Goal: Information Seeking & Learning: Find specific fact

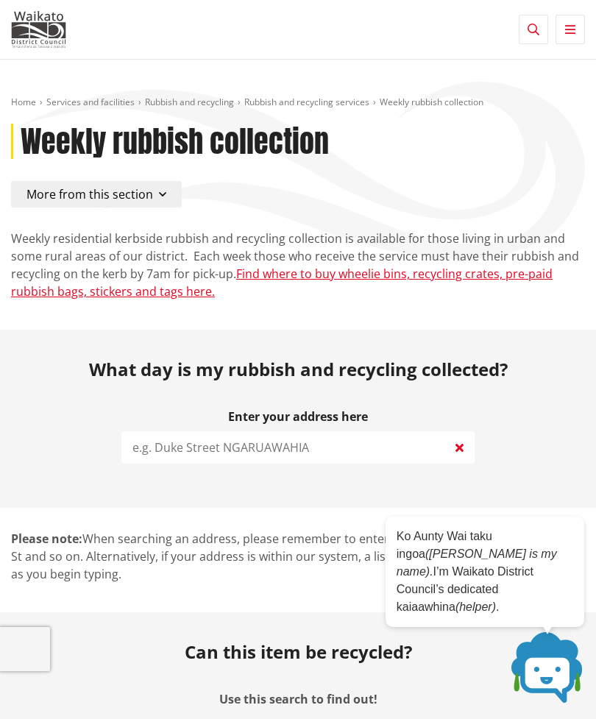
click at [552, 656] on span at bounding box center [548, 668] width 74 height 74
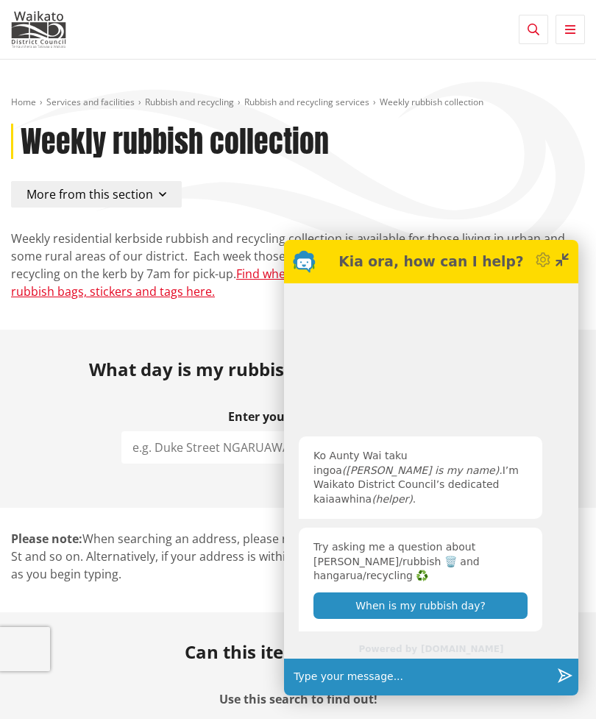
click at [333, 606] on button "When is my rubbish day?" at bounding box center [420, 605] width 214 height 26
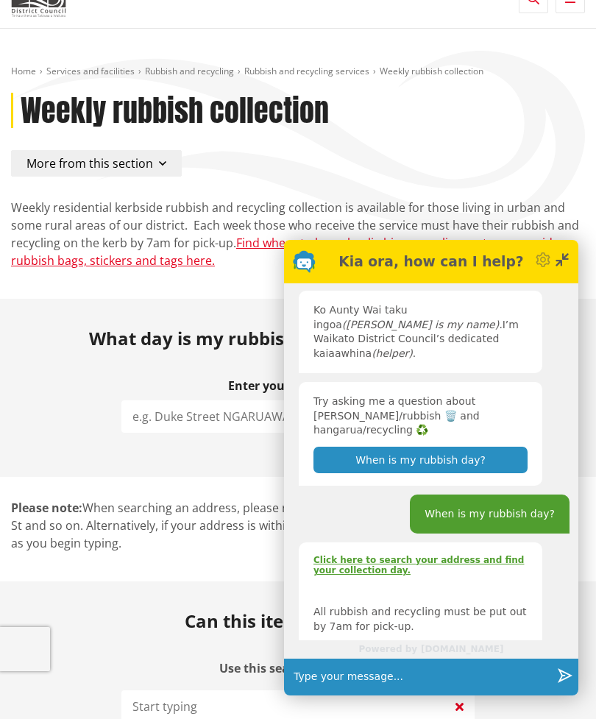
scroll to position [17, 0]
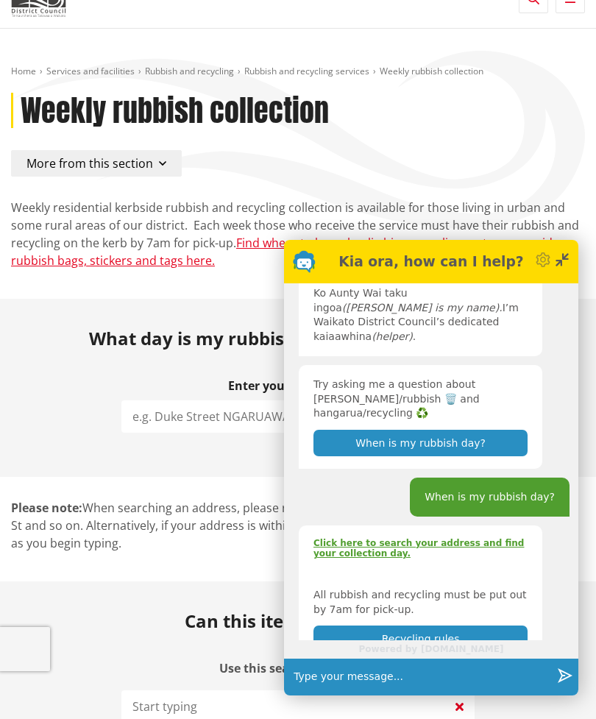
click at [313, 695] on input "text" at bounding box center [419, 677] width 263 height 37
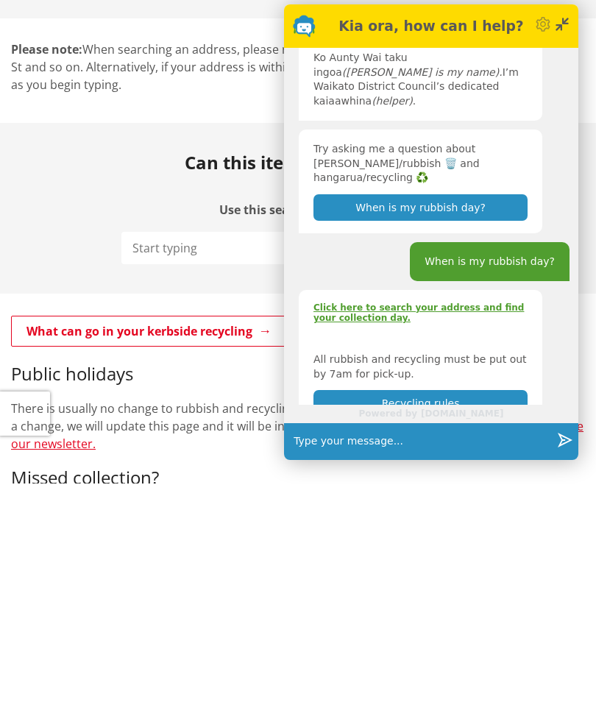
scroll to position [32, 0]
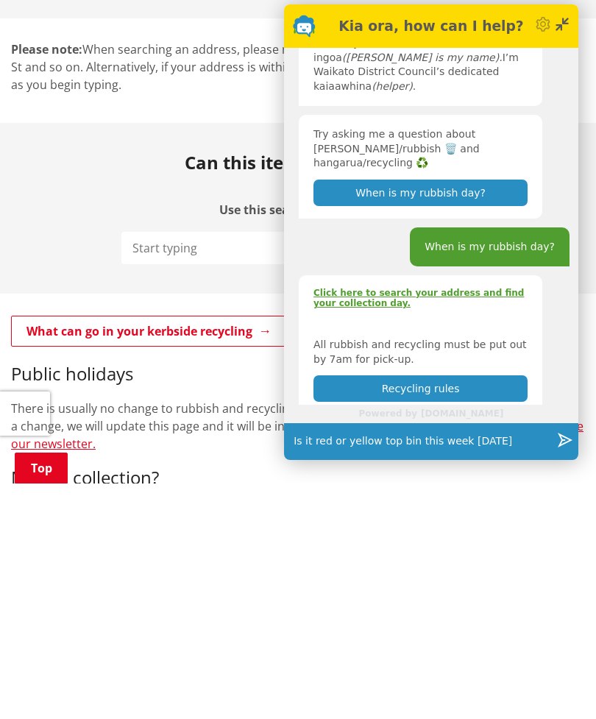
type input "Is it red or yellow top bin this week [DATE]"
click at [573, 659] on button "Send" at bounding box center [564, 677] width 27 height 37
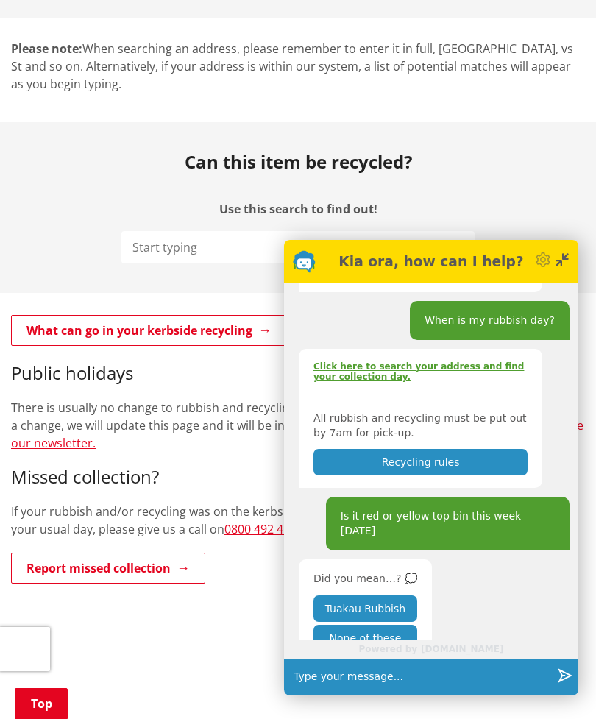
scroll to position [206, 0]
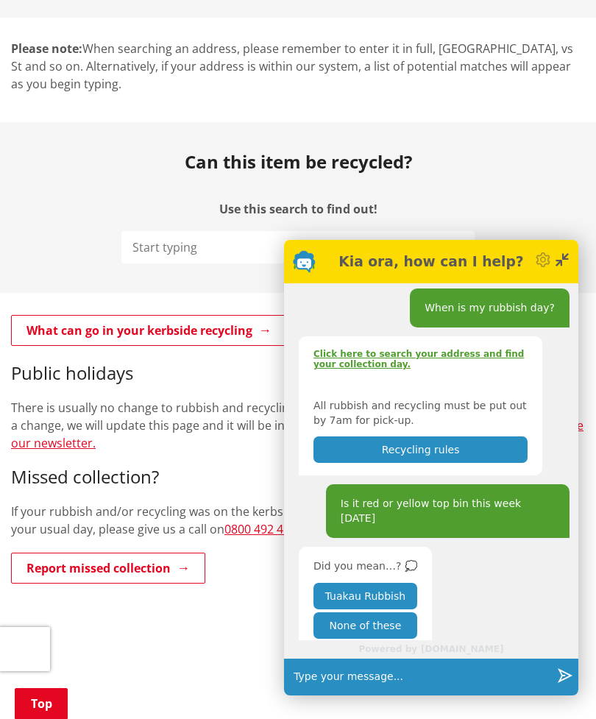
click at [362, 639] on button "None of these" at bounding box center [365, 625] width 104 height 26
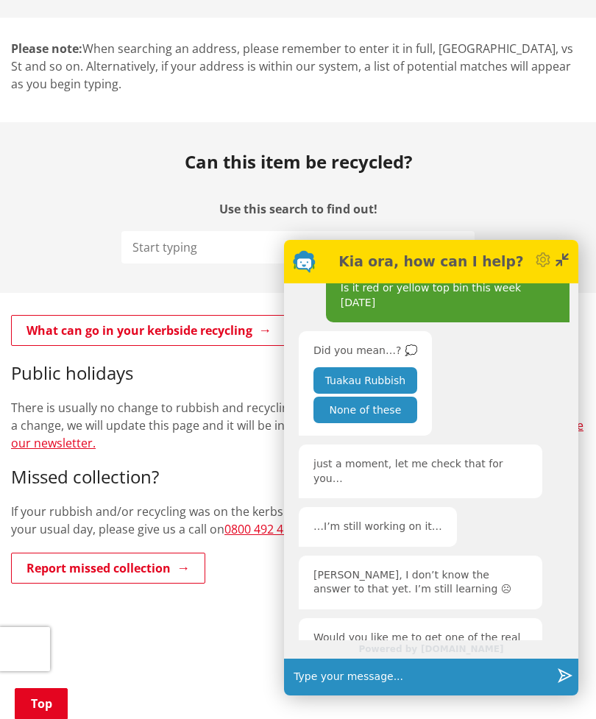
scroll to position [490, 0]
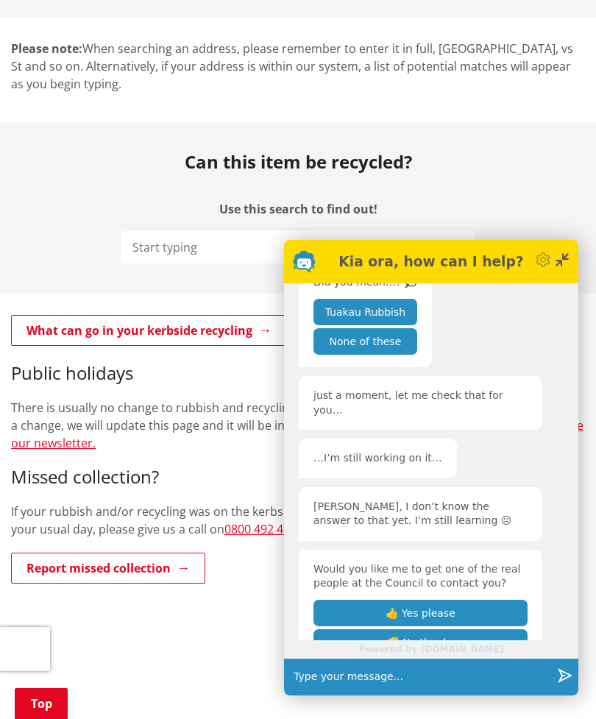
click at [316, 695] on input "text" at bounding box center [419, 677] width 263 height 37
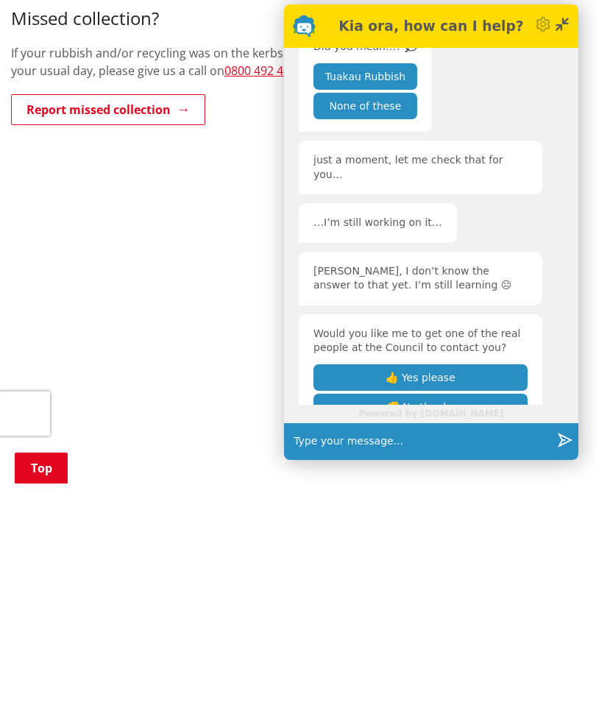
click at [330, 659] on input "text" at bounding box center [419, 677] width 263 height 37
click at [332, 659] on input "text" at bounding box center [419, 677] width 263 height 37
click at [425, 629] on button "👎 No thanks" at bounding box center [420, 642] width 214 height 26
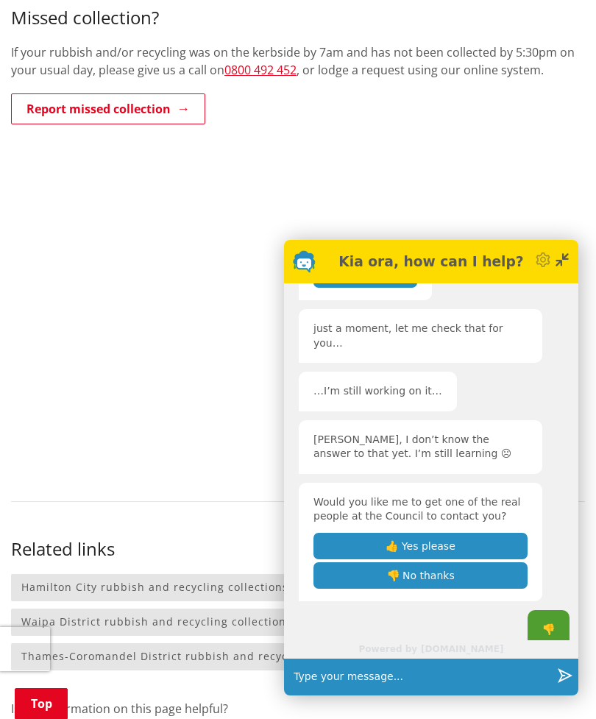
scroll to position [600, 0]
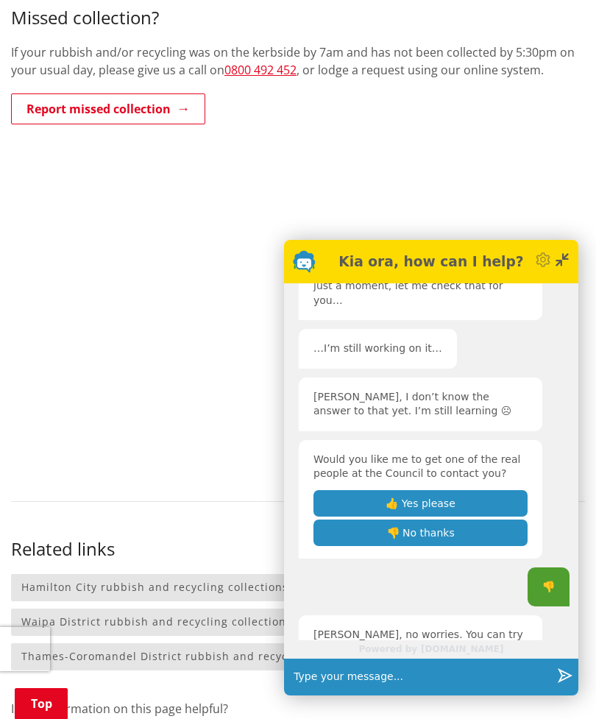
click at [319, 695] on input "text" at bounding box center [419, 677] width 263 height 37
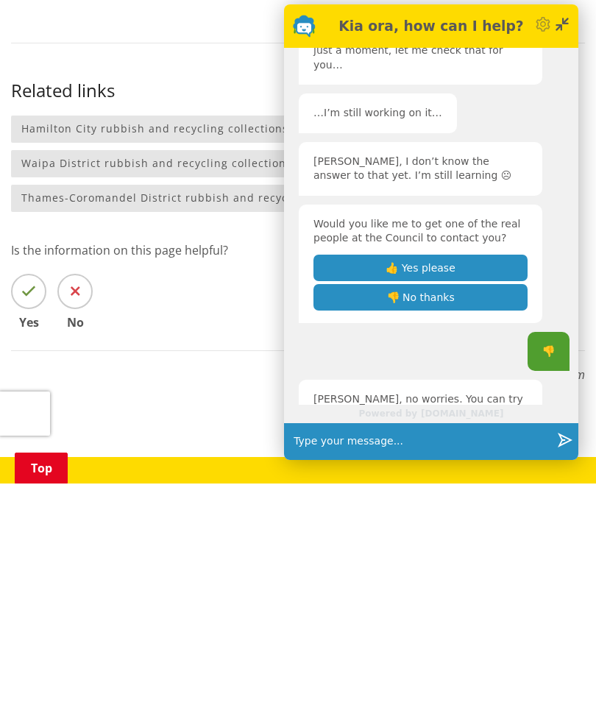
click at [327, 659] on input "text" at bounding box center [419, 677] width 263 height 37
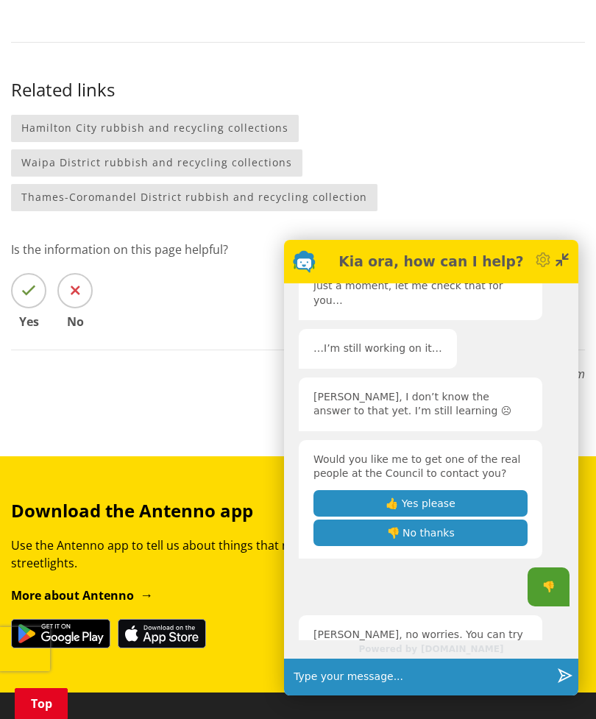
click at [327, 659] on div "Powered by [DOMAIN_NAME]" at bounding box center [431, 649] width 294 height 18
click at [324, 695] on input "text" at bounding box center [419, 677] width 263 height 37
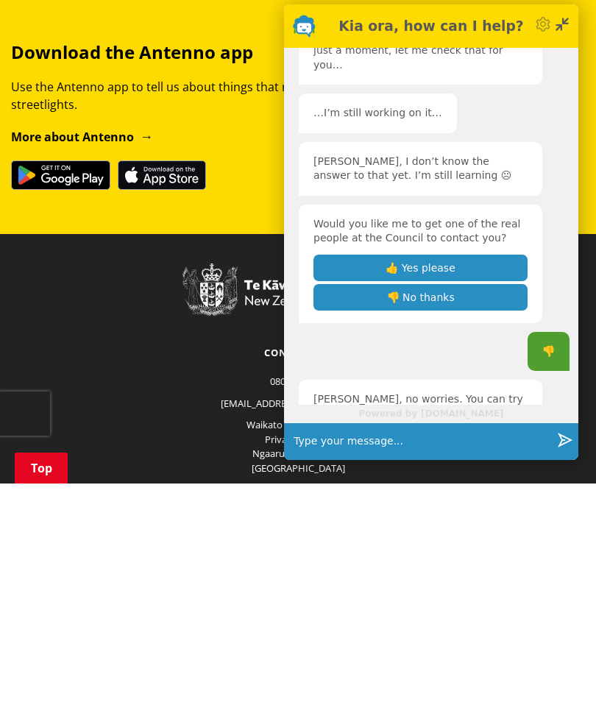
click at [329, 659] on input "text" at bounding box center [419, 677] width 263 height 37
click at [324, 659] on input "text" at bounding box center [419, 677] width 263 height 37
click at [336, 659] on input "text" at bounding box center [419, 677] width 263 height 37
click at [362, 659] on input "text" at bounding box center [419, 677] width 263 height 37
click at [569, 252] on icon "Minimise" at bounding box center [562, 259] width 15 height 15
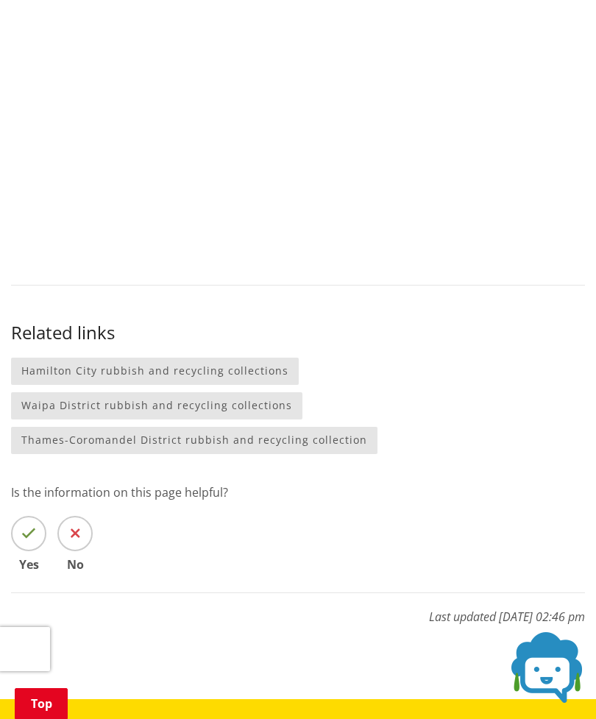
scroll to position [1167, 0]
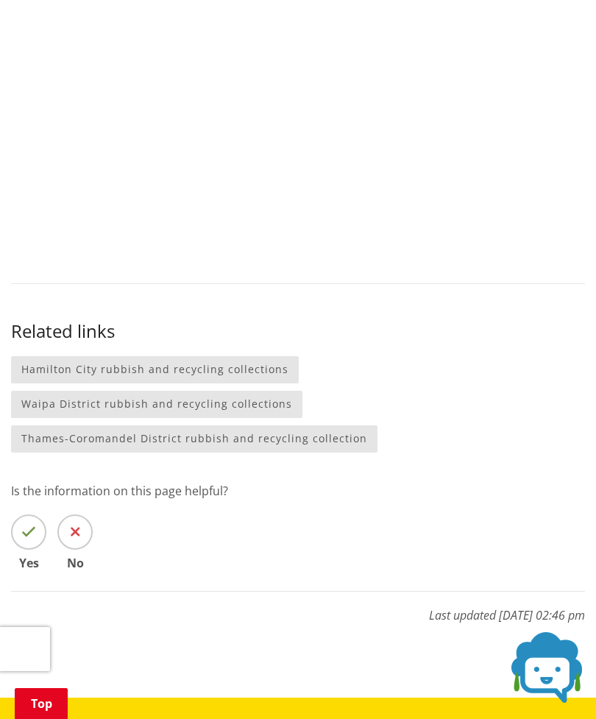
click at [77, 525] on icon at bounding box center [76, 532] width 10 height 15
click at [0, 0] on input "No" at bounding box center [0, 0] width 0 height 0
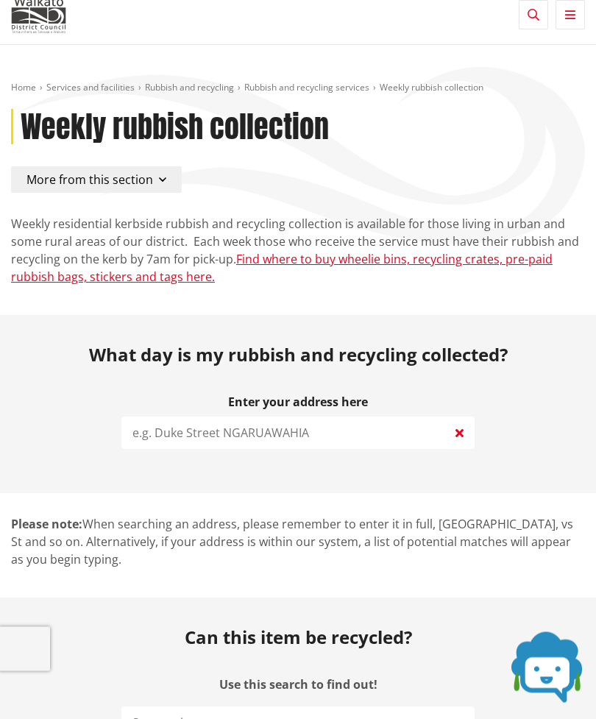
scroll to position [0, 0]
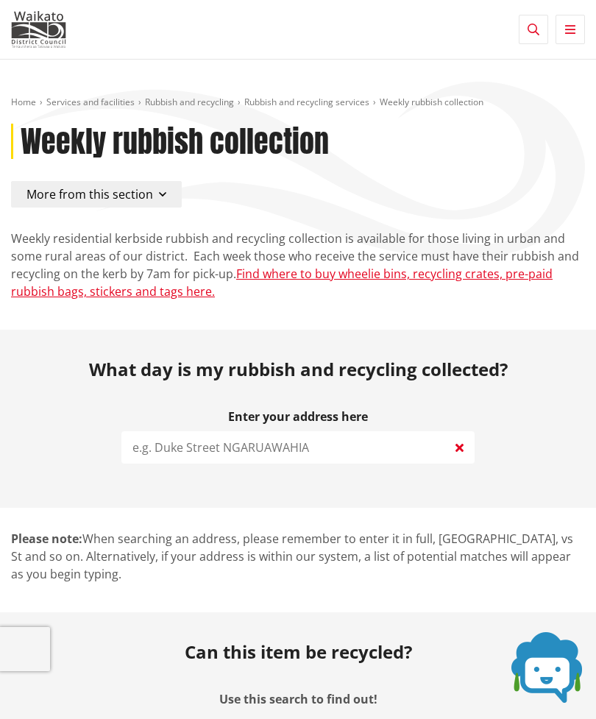
click at [150, 450] on input "search" at bounding box center [297, 447] width 353 height 32
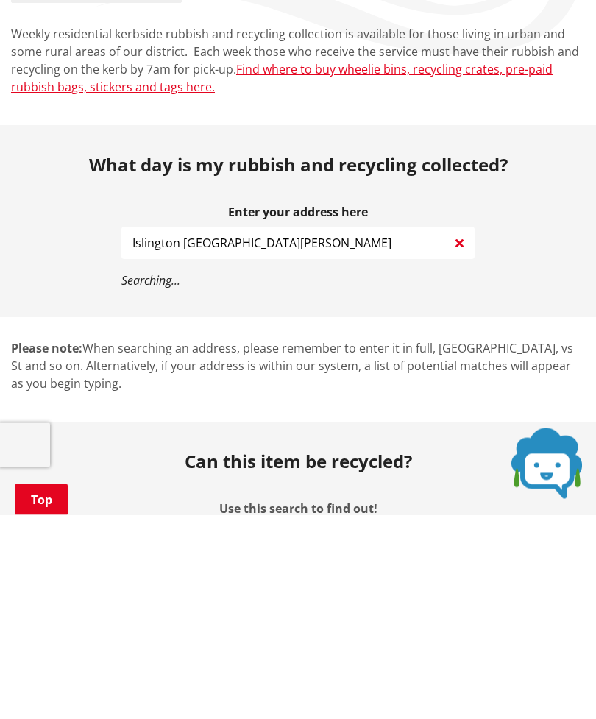
type input "Islington [GEOGRAPHIC_DATA]"
